Goal: Find specific page/section: Find specific page/section

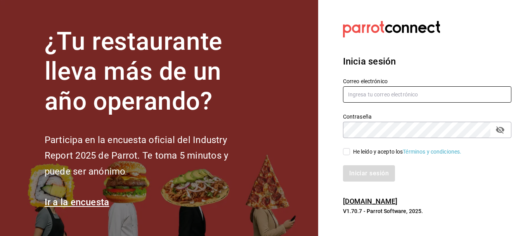
type input "5cincopizza@gmail.com"
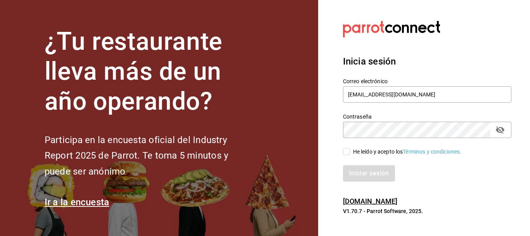
click at [347, 149] on input "He leído y acepto los Términos y condiciones." at bounding box center [346, 151] width 7 height 7
checkbox input "true"
click at [357, 168] on button "Iniciar sesión" at bounding box center [369, 173] width 53 height 16
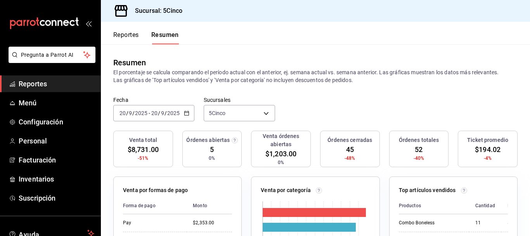
click at [248, 43] on header "Reportes Resumen" at bounding box center [315, 33] width 429 height 23
click at [0, 235] on nordpass-portal at bounding box center [0, 236] width 0 height 0
drag, startPoint x: 120, startPoint y: 40, endPoint x: 179, endPoint y: 90, distance: 77.1
click at [179, 90] on div "Reportes Resumen Resumen El porcentaje se calcula comparando el período actual …" at bounding box center [315, 129] width 429 height 214
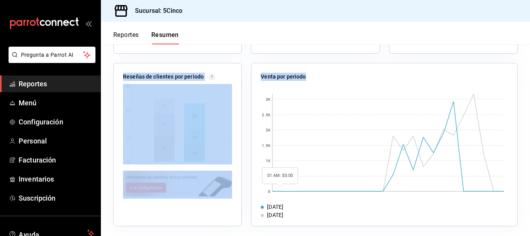
scroll to position [288, 0]
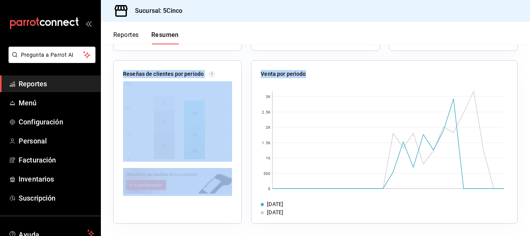
drag, startPoint x: 116, startPoint y: 59, endPoint x: 356, endPoint y: 213, distance: 285.4
click at [357, 207] on div "[DATE]" at bounding box center [384, 204] width 247 height 8
click at [107, 67] on div "Reseñas de clientes por periodo" at bounding box center [173, 137] width 138 height 172
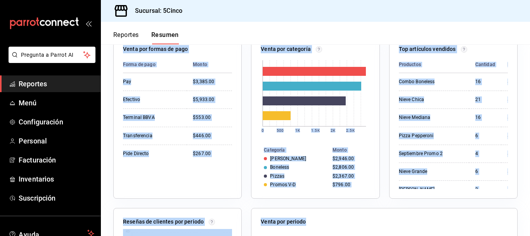
scroll to position [133, 0]
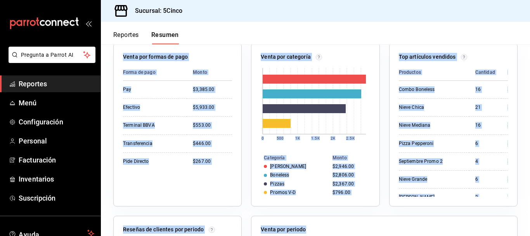
click at [113, 71] on div "Venta por formas de pago Forma de pago Monto Pay $3,385.00 Efectivo $5,933.00 T…" at bounding box center [173, 120] width 138 height 172
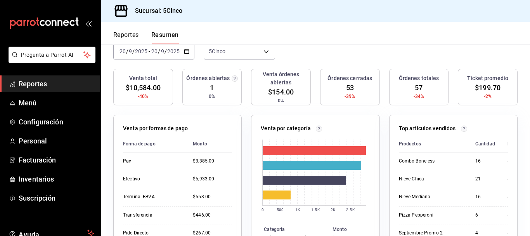
scroll to position [0, 0]
